Goal: Task Accomplishment & Management: Manage account settings

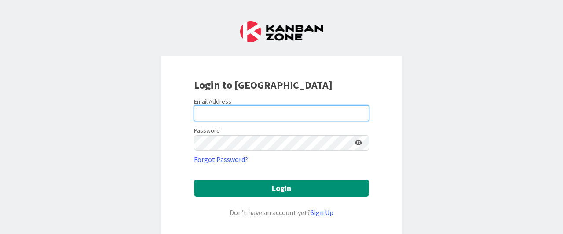
click at [225, 109] on input "email" at bounding box center [281, 114] width 175 height 16
type input "tim.reeves@knoxschools.org"
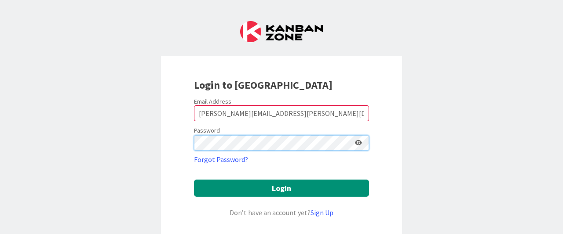
click at [194, 180] on button "Login" at bounding box center [281, 188] width 175 height 17
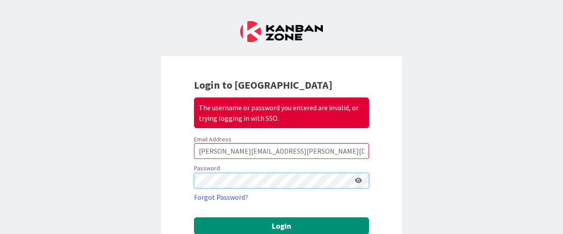
click at [194, 218] on button "Login" at bounding box center [281, 226] width 175 height 17
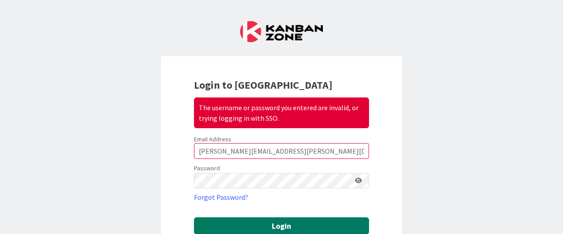
click at [261, 224] on button "Login" at bounding box center [281, 226] width 175 height 17
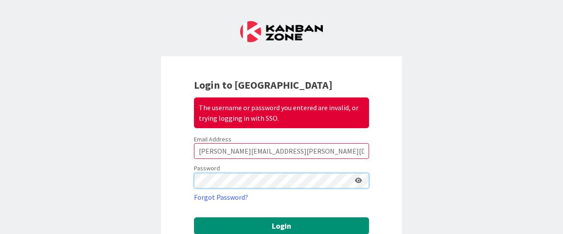
click at [194, 218] on button "Login" at bounding box center [281, 226] width 175 height 17
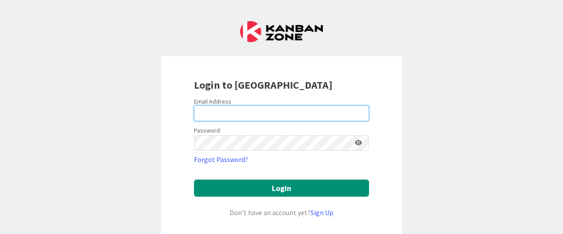
click at [246, 115] on input "email" at bounding box center [281, 114] width 175 height 16
type input "[PERSON_NAME][EMAIL_ADDRESS][PERSON_NAME][DOMAIN_NAME]"
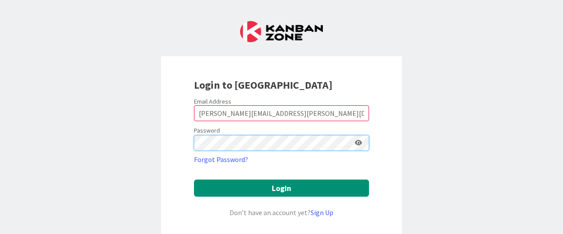
click at [194, 180] on button "Login" at bounding box center [281, 188] width 175 height 17
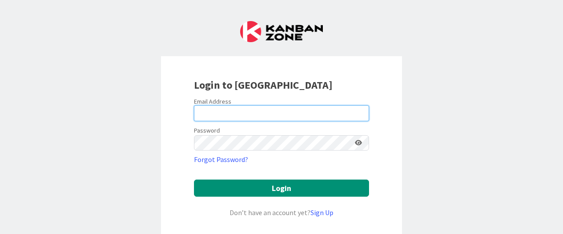
click at [252, 107] on input "email" at bounding box center [281, 114] width 175 height 16
type input "[PERSON_NAME][EMAIL_ADDRESS][PERSON_NAME][DOMAIN_NAME]"
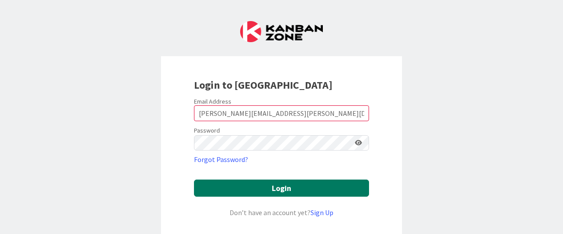
click at [247, 187] on button "Login" at bounding box center [281, 188] width 175 height 17
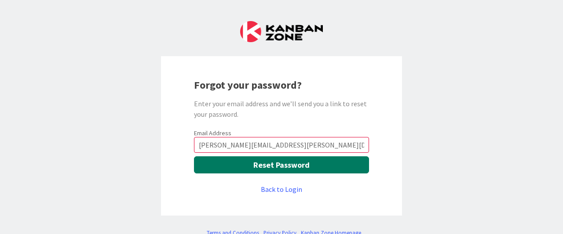
type input "[PERSON_NAME][EMAIL_ADDRESS][PERSON_NAME][DOMAIN_NAME]"
click at [308, 167] on button "Reset Password" at bounding box center [281, 165] width 175 height 17
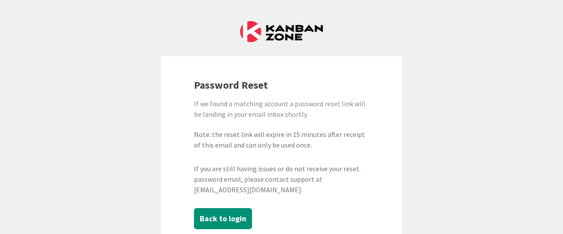
scroll to position [66, 0]
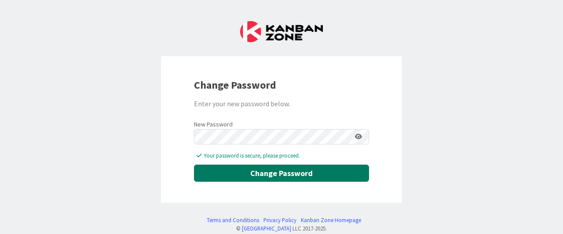
click at [256, 175] on button "Change Password" at bounding box center [281, 173] width 175 height 17
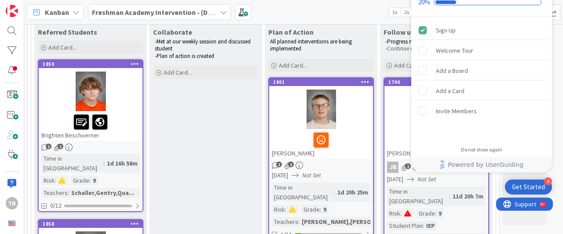
scroll to position [78, 0]
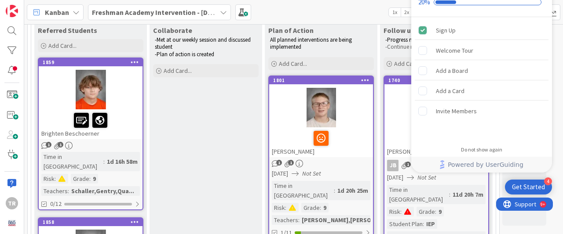
click at [120, 113] on div at bounding box center [90, 120] width 98 height 18
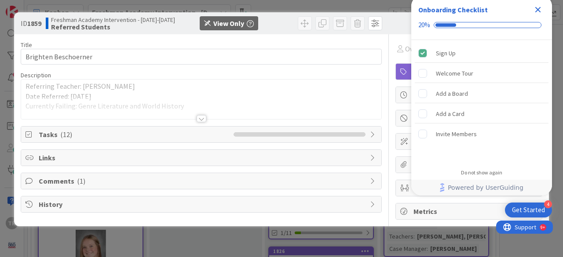
click at [536, 10] on icon "Close Checklist" at bounding box center [537, 9] width 11 height 11
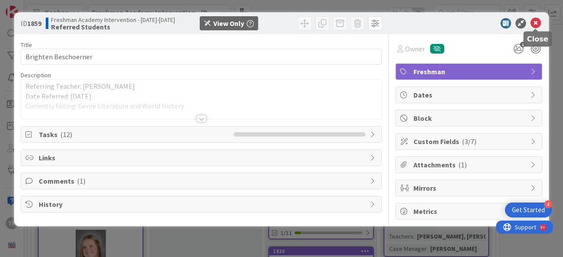
click at [535, 24] on icon at bounding box center [535, 23] width 11 height 11
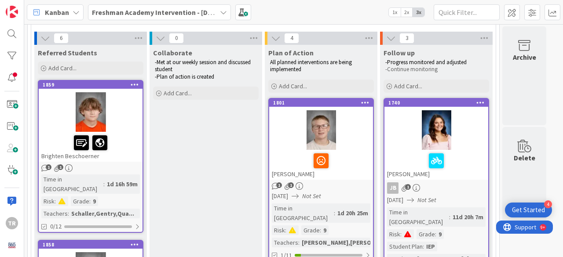
scroll to position [117, 0]
